Goal: Task Accomplishment & Management: Use online tool/utility

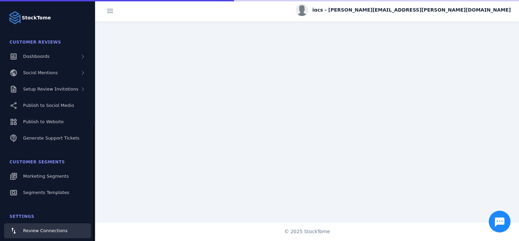
scroll to position [69, 0]
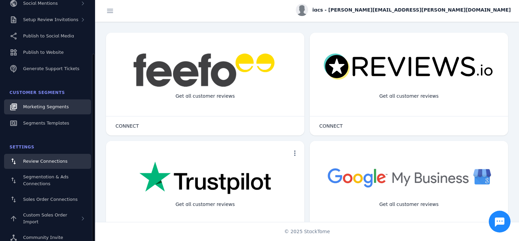
click at [36, 111] on link "Marketing Segments" at bounding box center [47, 106] width 87 height 15
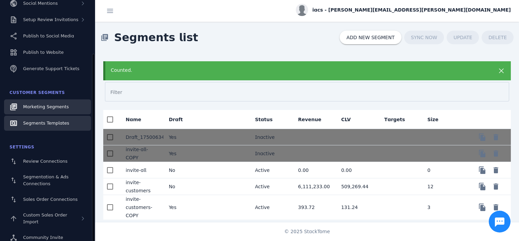
click at [42, 118] on link "Segments Templates" at bounding box center [47, 123] width 87 height 15
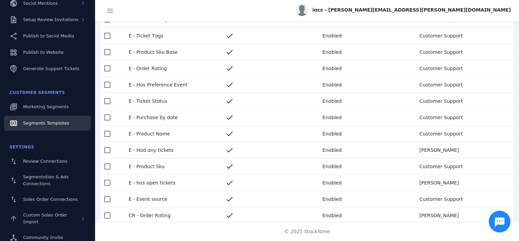
scroll to position [98, 0]
click at [255, 170] on mat-cell "check" at bounding box center [268, 167] width 97 height 16
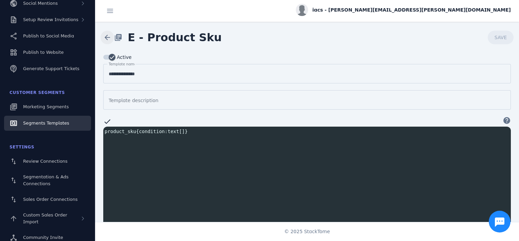
click at [106, 31] on span at bounding box center [107, 37] width 16 height 16
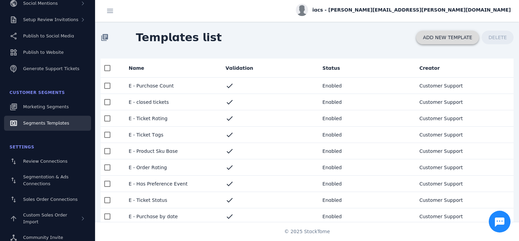
click at [457, 35] on span "ADD NEW TEMPLATE" at bounding box center [447, 37] width 49 height 5
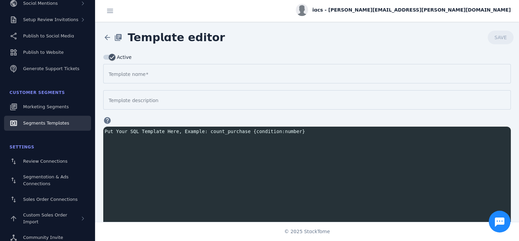
click at [457, 34] on div "arrow_back library_books Template editor SAVE" at bounding box center [307, 37] width 424 height 31
click at [109, 31] on span at bounding box center [107, 37] width 16 height 16
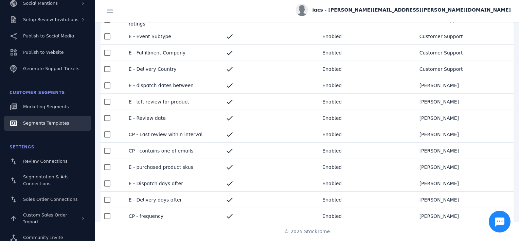
scroll to position [329, 0]
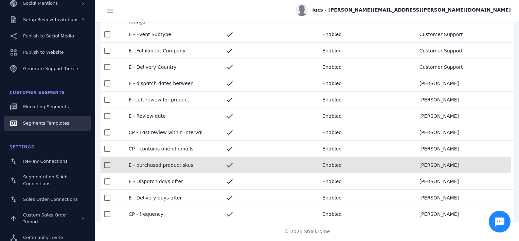
click at [207, 164] on mat-cell "E - purchased product skus" at bounding box center [171, 165] width 97 height 16
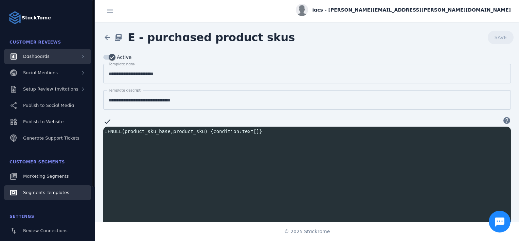
click at [25, 54] on span "Dashboards" at bounding box center [36, 56] width 27 height 5
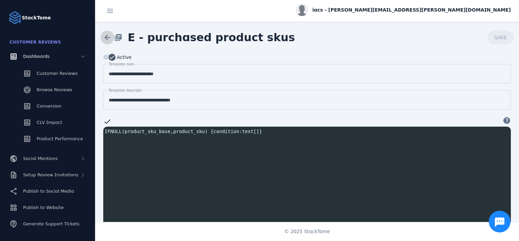
click at [106, 34] on span at bounding box center [107, 37] width 16 height 16
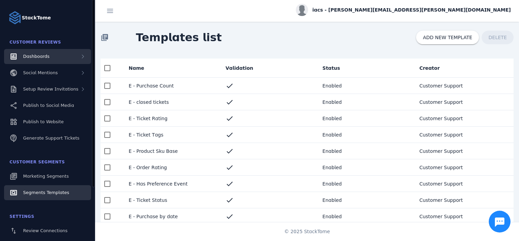
click at [43, 50] on div "Dashboards" at bounding box center [47, 56] width 87 height 15
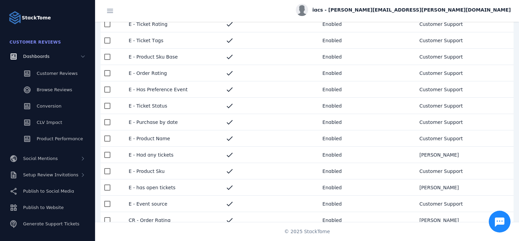
scroll to position [95, 0]
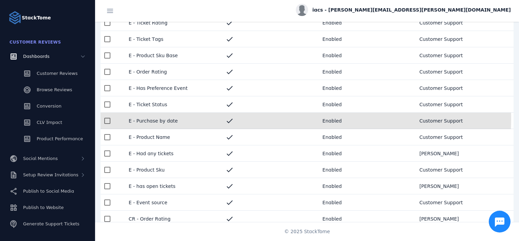
click at [250, 118] on mat-cell "check" at bounding box center [268, 120] width 97 height 16
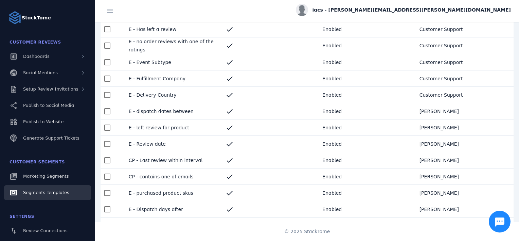
scroll to position [329, 0]
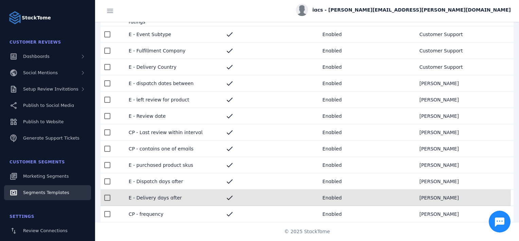
click at [201, 197] on mat-cell "E - Delivery days after" at bounding box center [171, 197] width 97 height 16
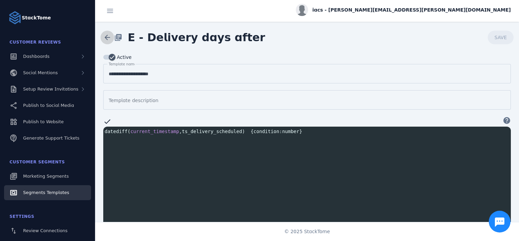
click at [110, 40] on span at bounding box center [107, 37] width 16 height 16
